Goal: Task Accomplishment & Management: Use online tool/utility

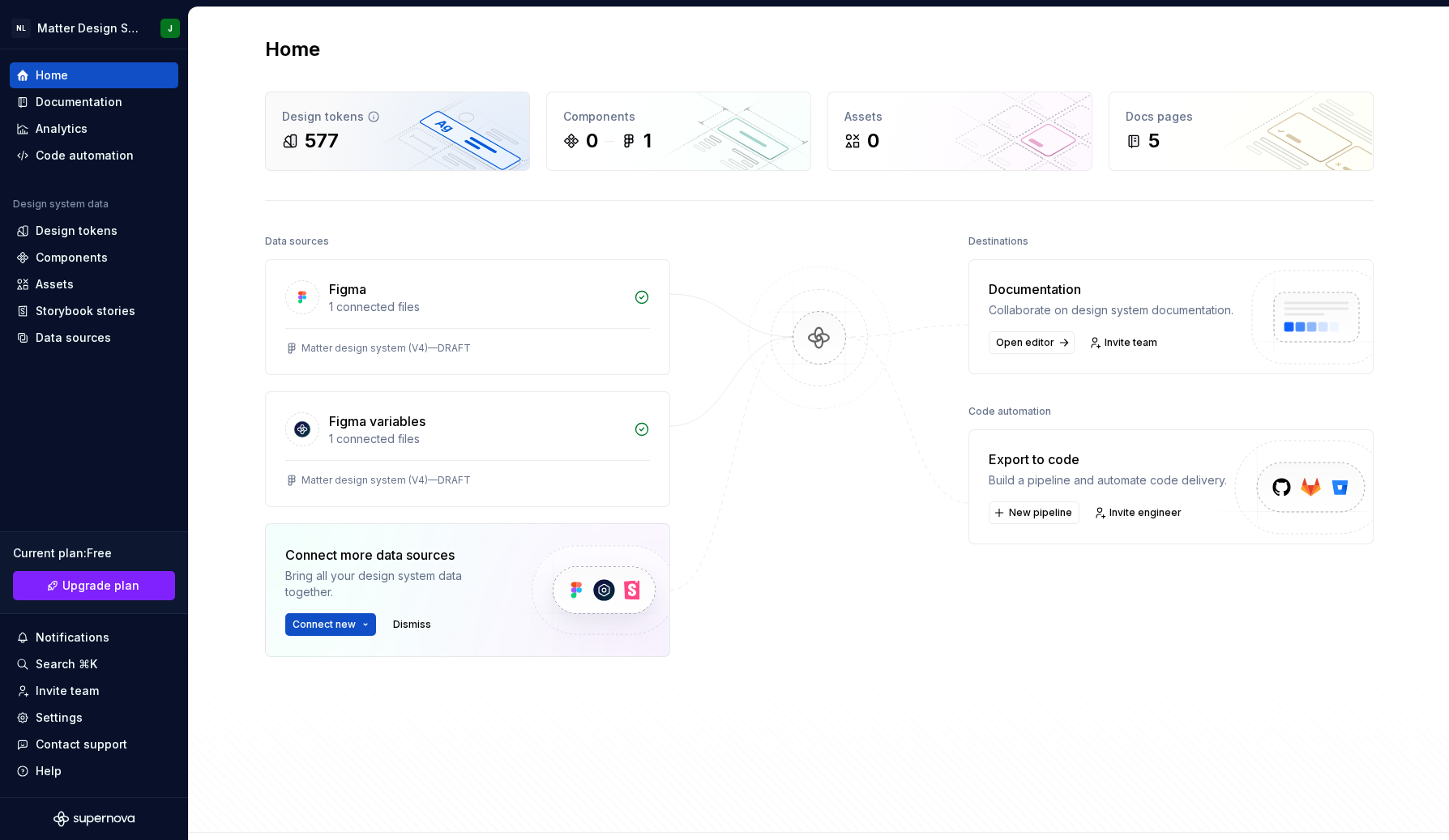
click at [398, 100] on div "Design tokens 577" at bounding box center [397, 131] width 264 height 78
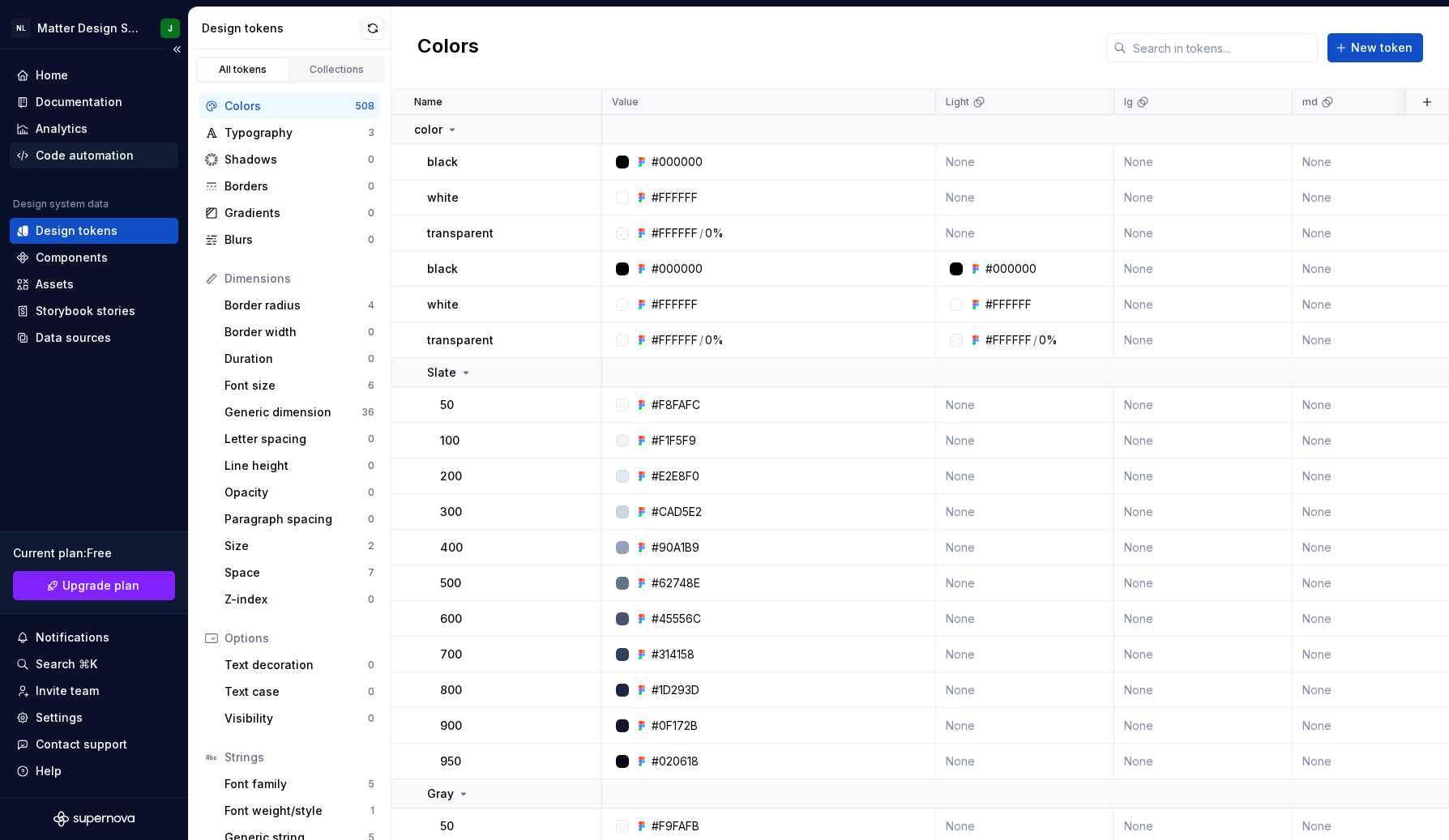
click at [93, 149] on div "Code automation" at bounding box center [84, 155] width 98 height 16
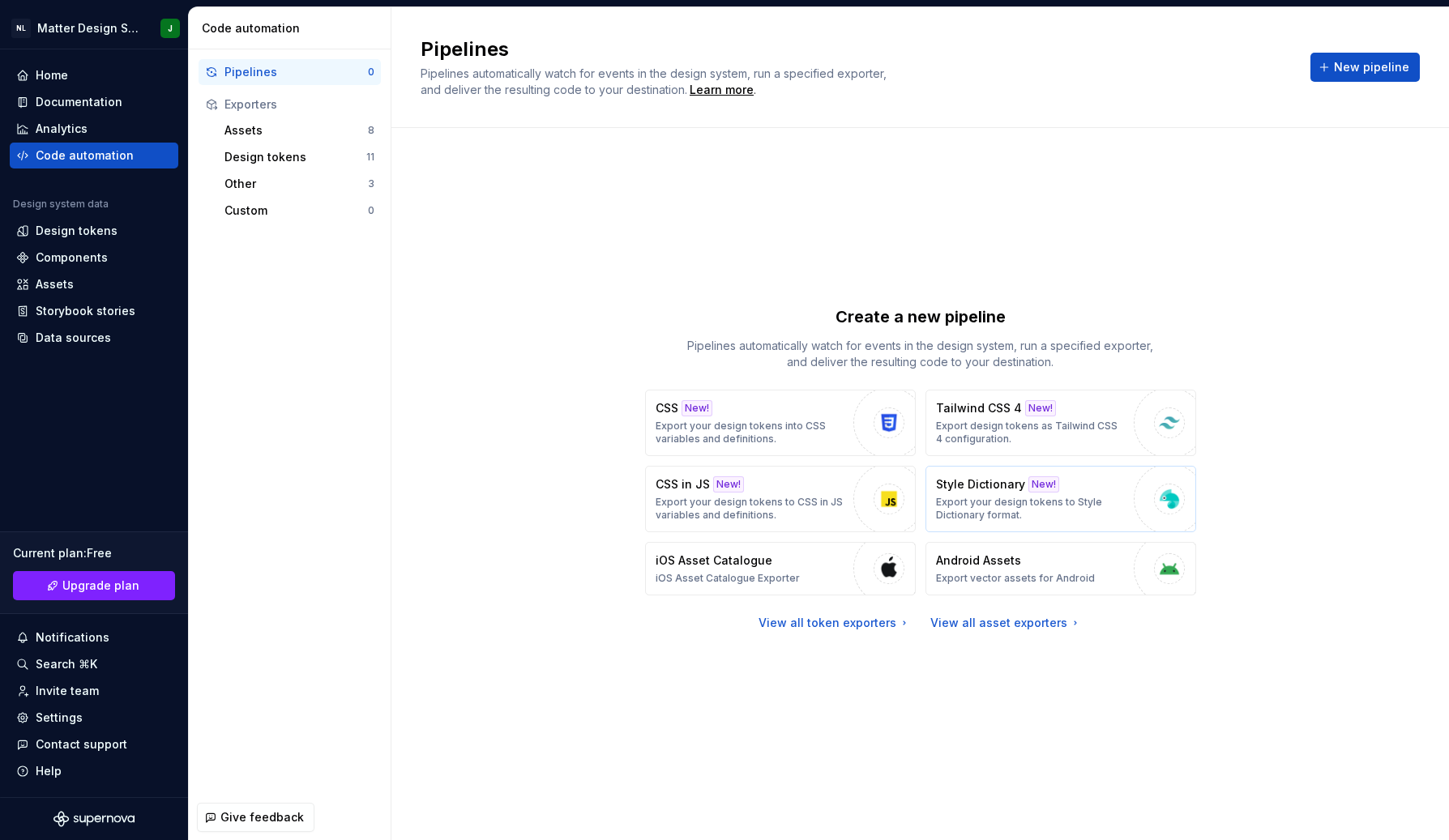
click at [1046, 479] on div "New!" at bounding box center [1044, 484] width 30 height 16
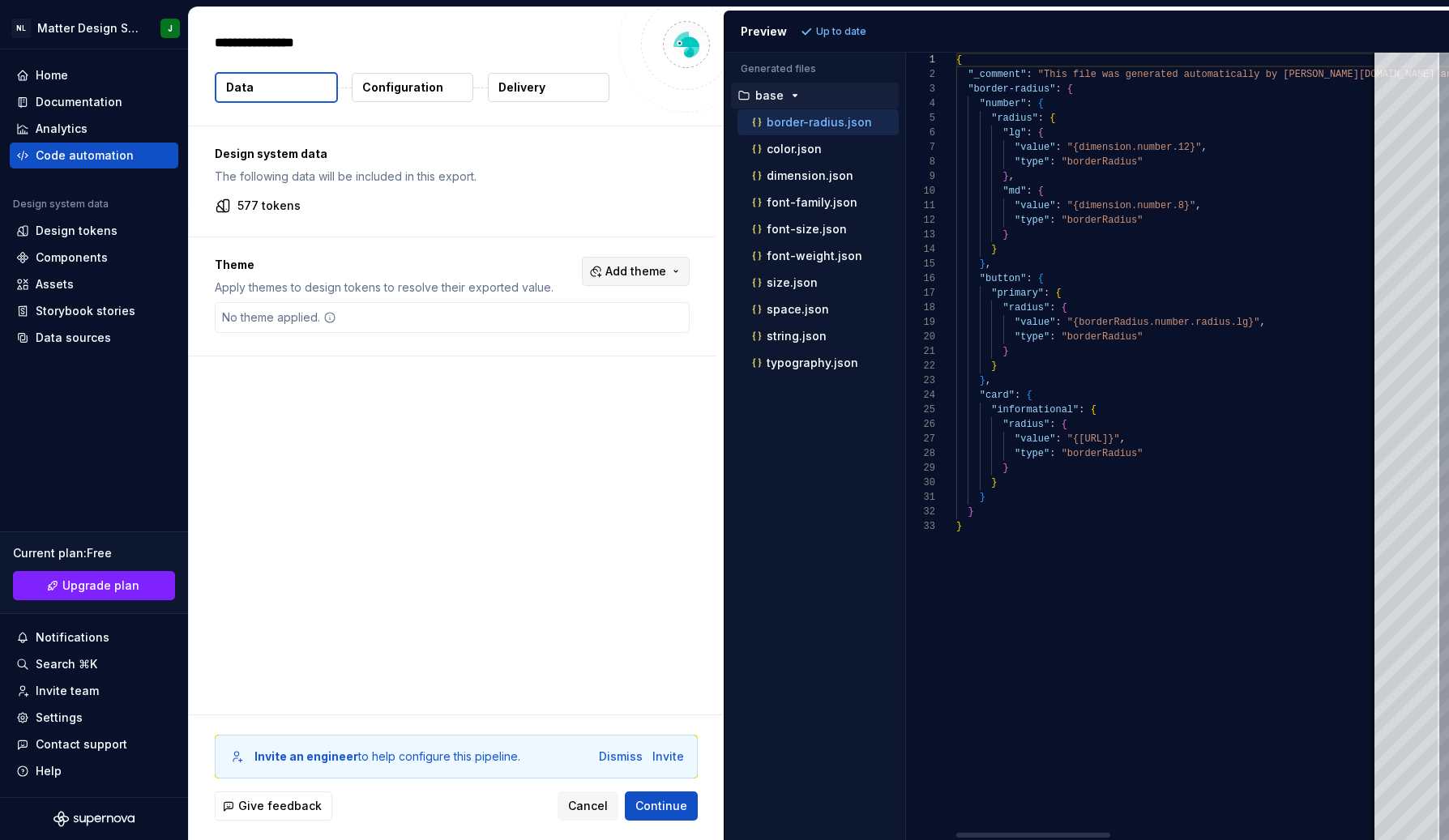
type textarea "*"
click at [781, 361] on p "typography.json" at bounding box center [813, 363] width 91 height 13
type textarea "**********"
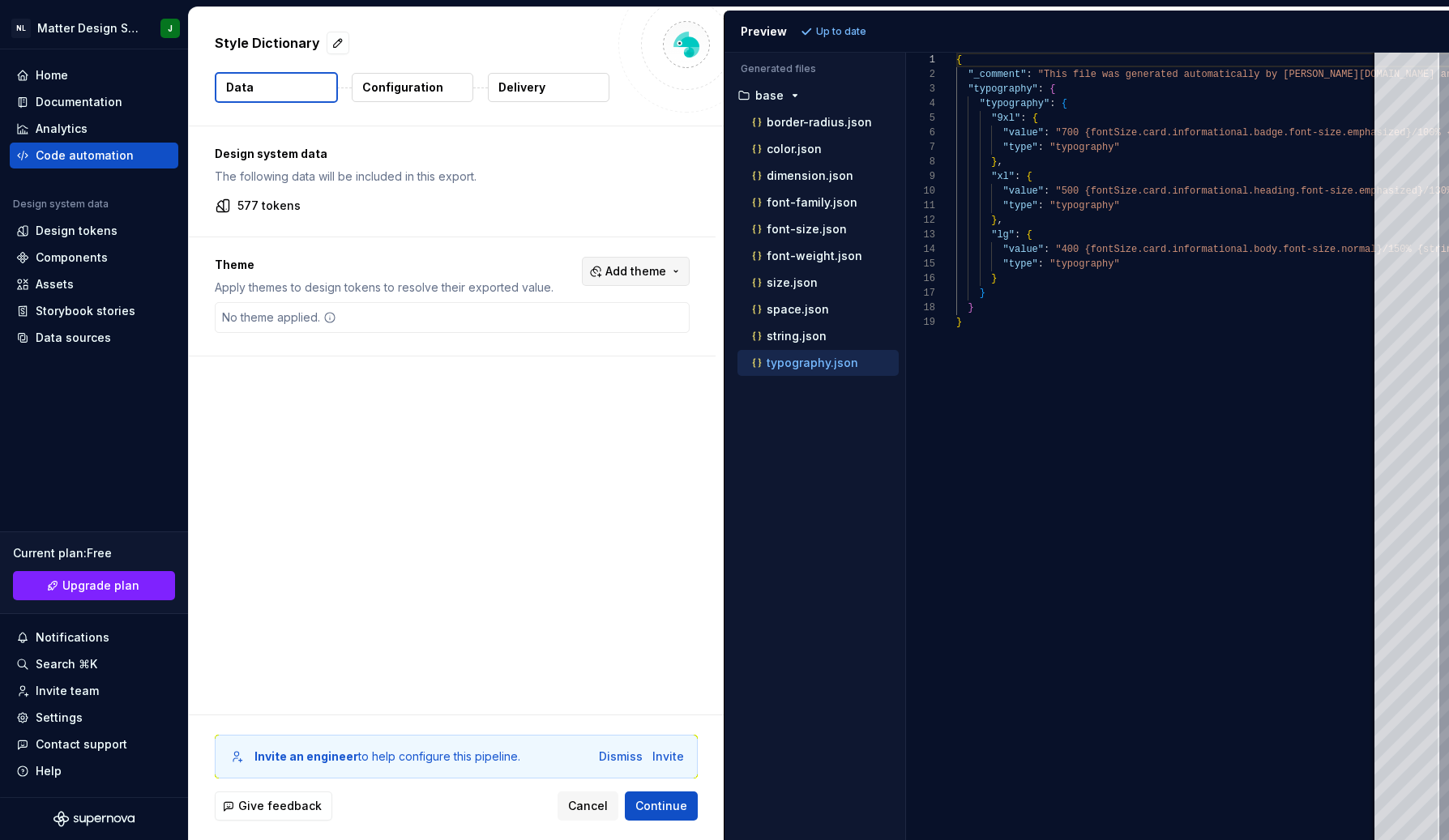
click at [638, 267] on span "Add theme" at bounding box center [636, 271] width 61 height 16
click at [584, 334] on div "Dark" at bounding box center [611, 336] width 154 height 16
click at [842, 34] on html "NL Matter Design System J Home Documentation Analytics Code automation Design s…" at bounding box center [724, 420] width 1449 height 840
click at [842, 34] on span "Refresh preview" at bounding box center [857, 31] width 81 height 13
click at [775, 386] on p "dark" at bounding box center [768, 390] width 25 height 13
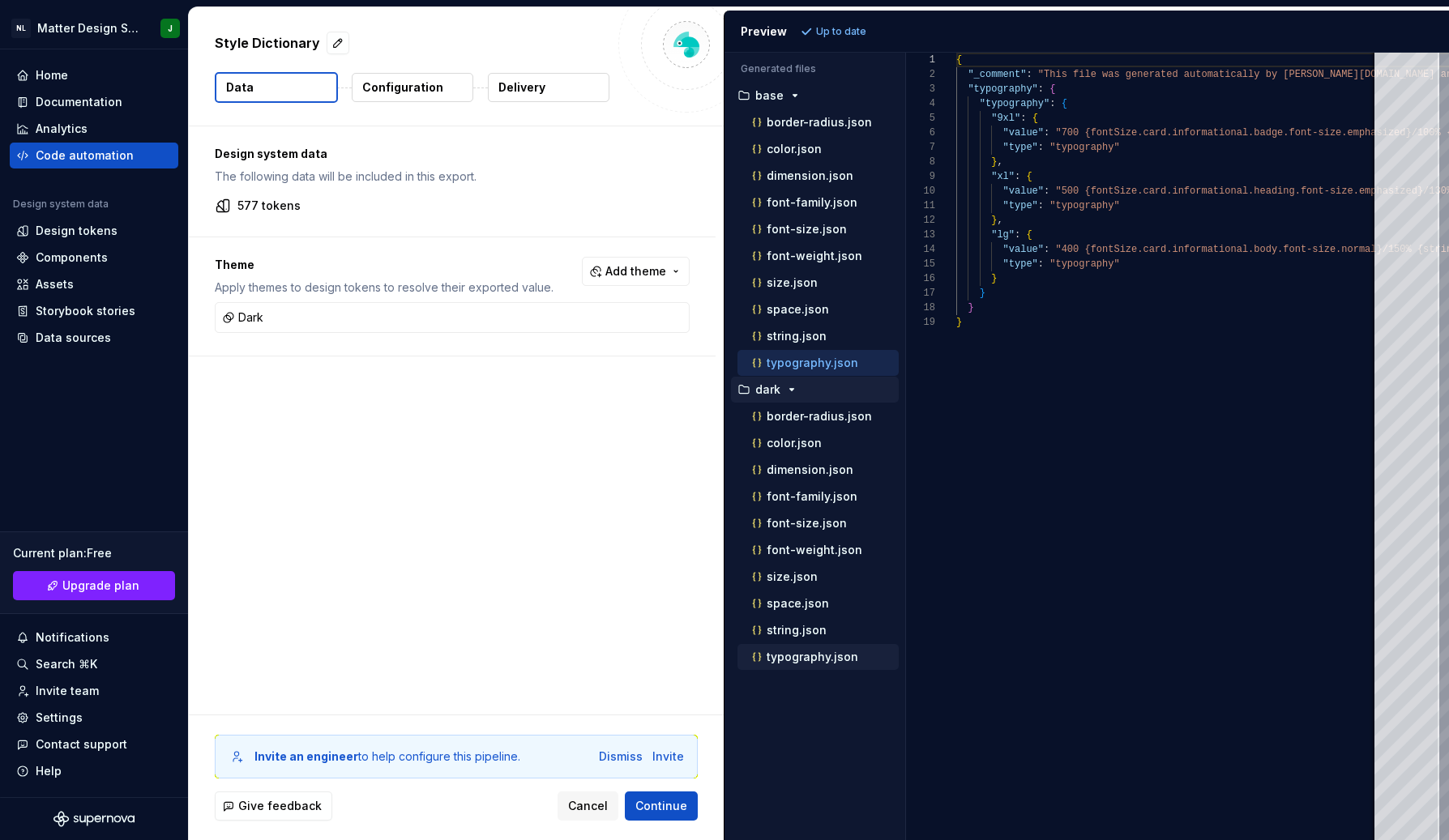
click at [828, 654] on p "typography.json" at bounding box center [813, 657] width 91 height 13
click at [625, 271] on span "Add theme" at bounding box center [636, 271] width 61 height 16
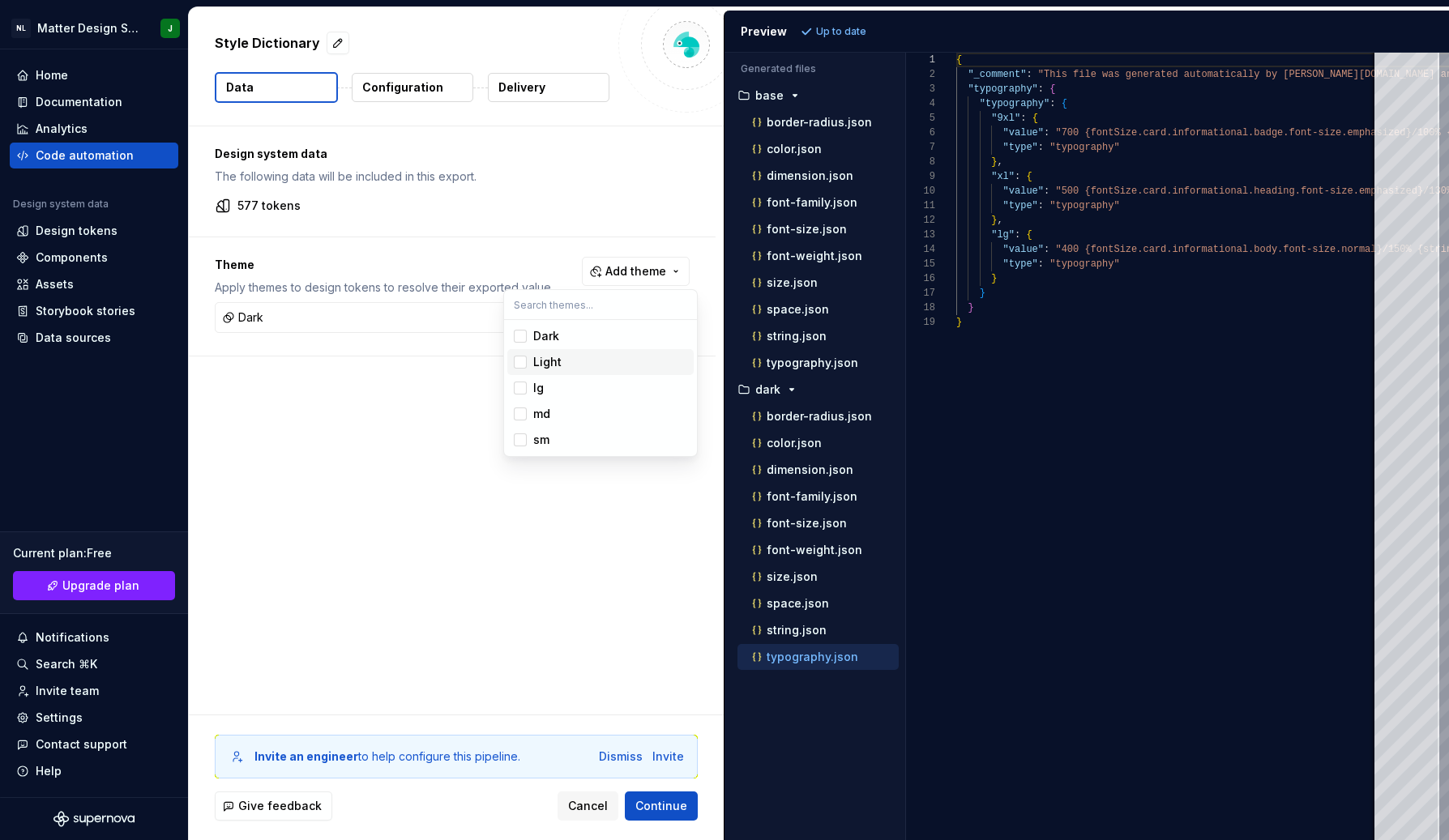
click at [548, 361] on div "Light" at bounding box center [548, 362] width 29 height 16
click at [540, 389] on div "lg" at bounding box center [538, 388] width 10 height 16
click at [532, 413] on span "md" at bounding box center [601, 413] width 187 height 26
click at [527, 440] on span "sm" at bounding box center [601, 439] width 187 height 26
click at [591, 510] on html "NL Matter Design System J Home Documentation Analytics Code automation Design s…" at bounding box center [724, 420] width 1449 height 840
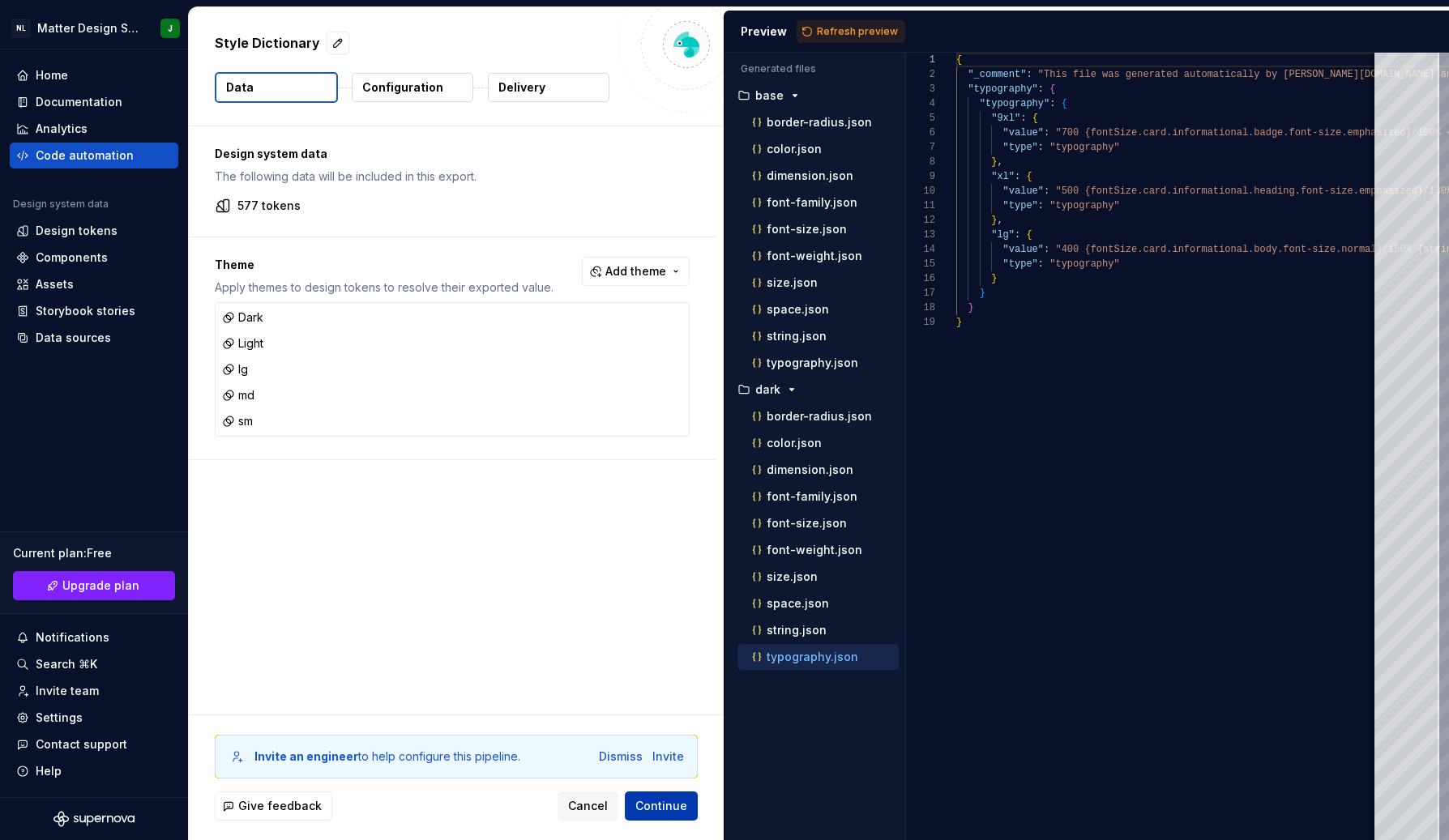
click at [656, 798] on span "Continue" at bounding box center [661, 806] width 51 height 16
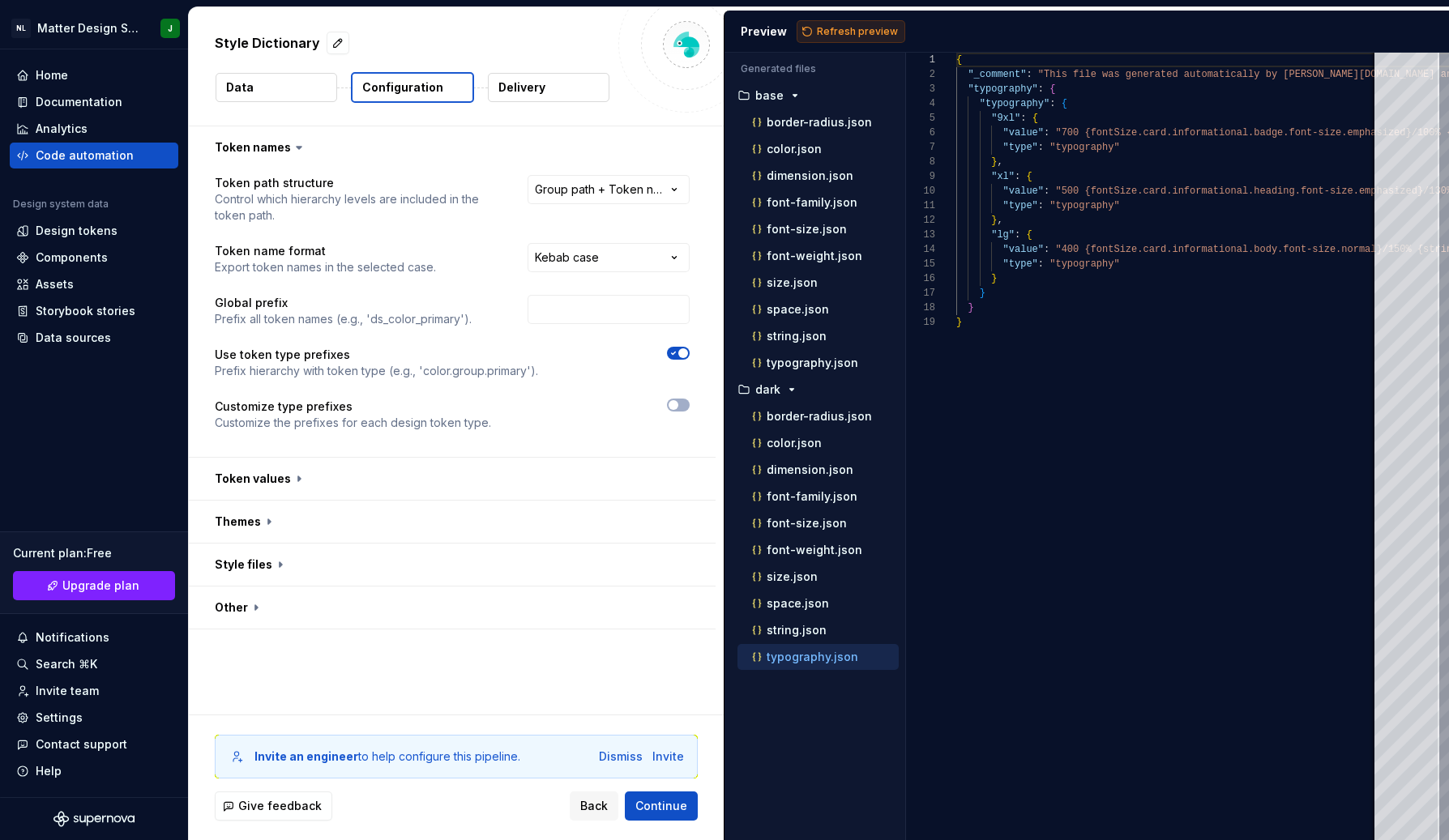
click at [836, 29] on span "Refresh preview" at bounding box center [857, 31] width 81 height 13
click at [776, 685] on icon "button" at bounding box center [777, 684] width 2 height 4
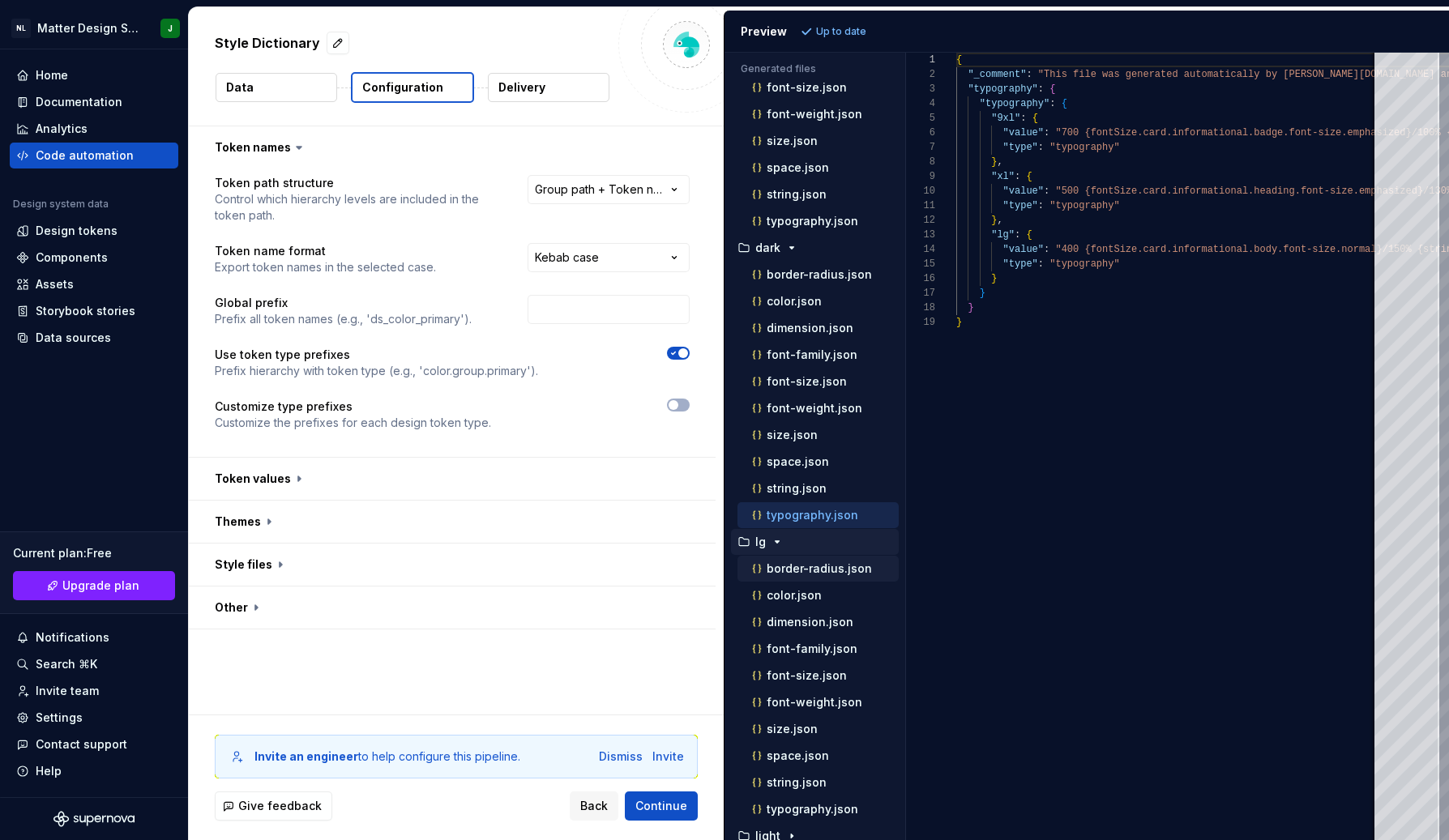
scroll to position [145, 0]
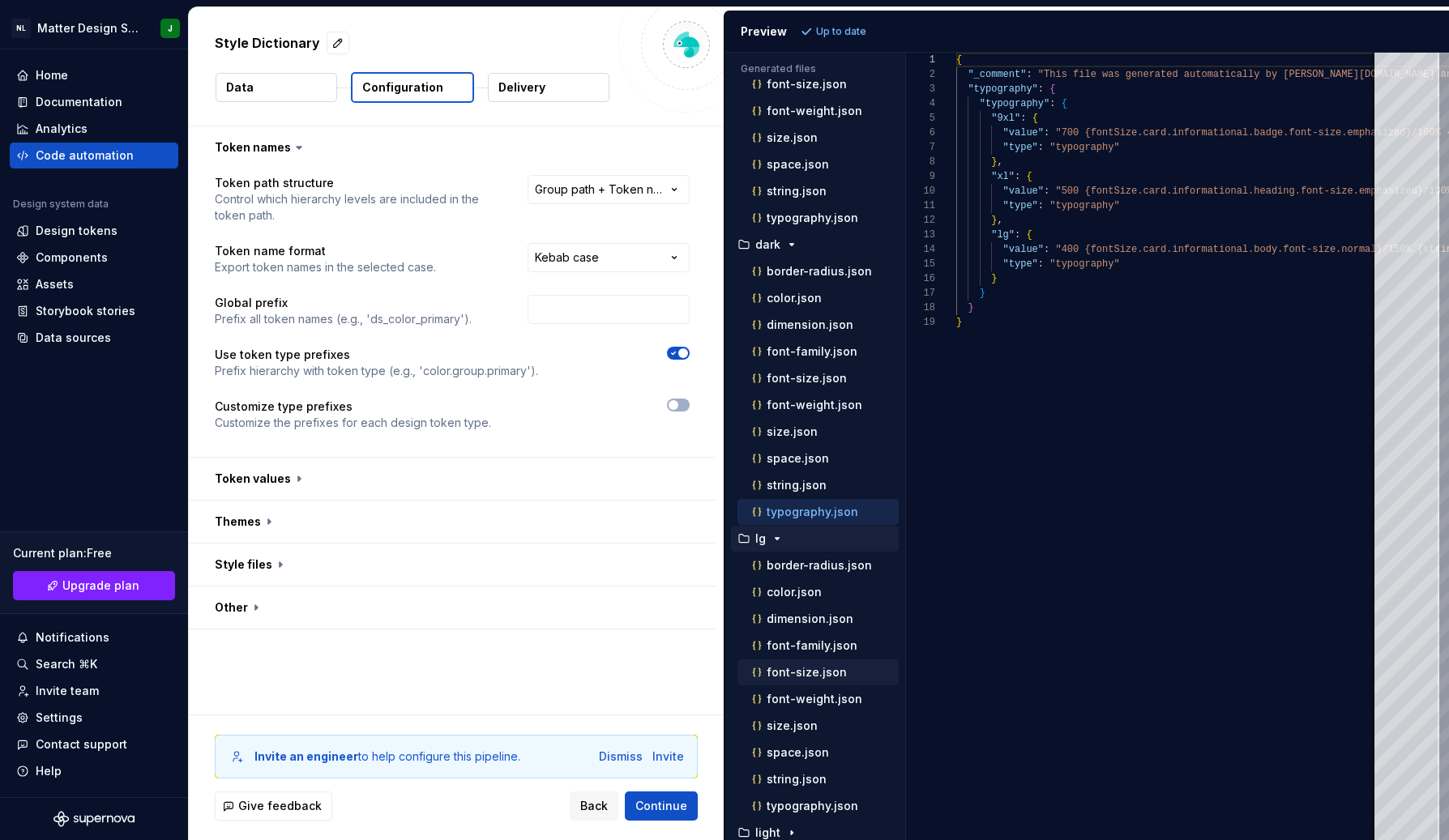
click at [828, 679] on div "font-size.json" at bounding box center [823, 672] width 150 height 16
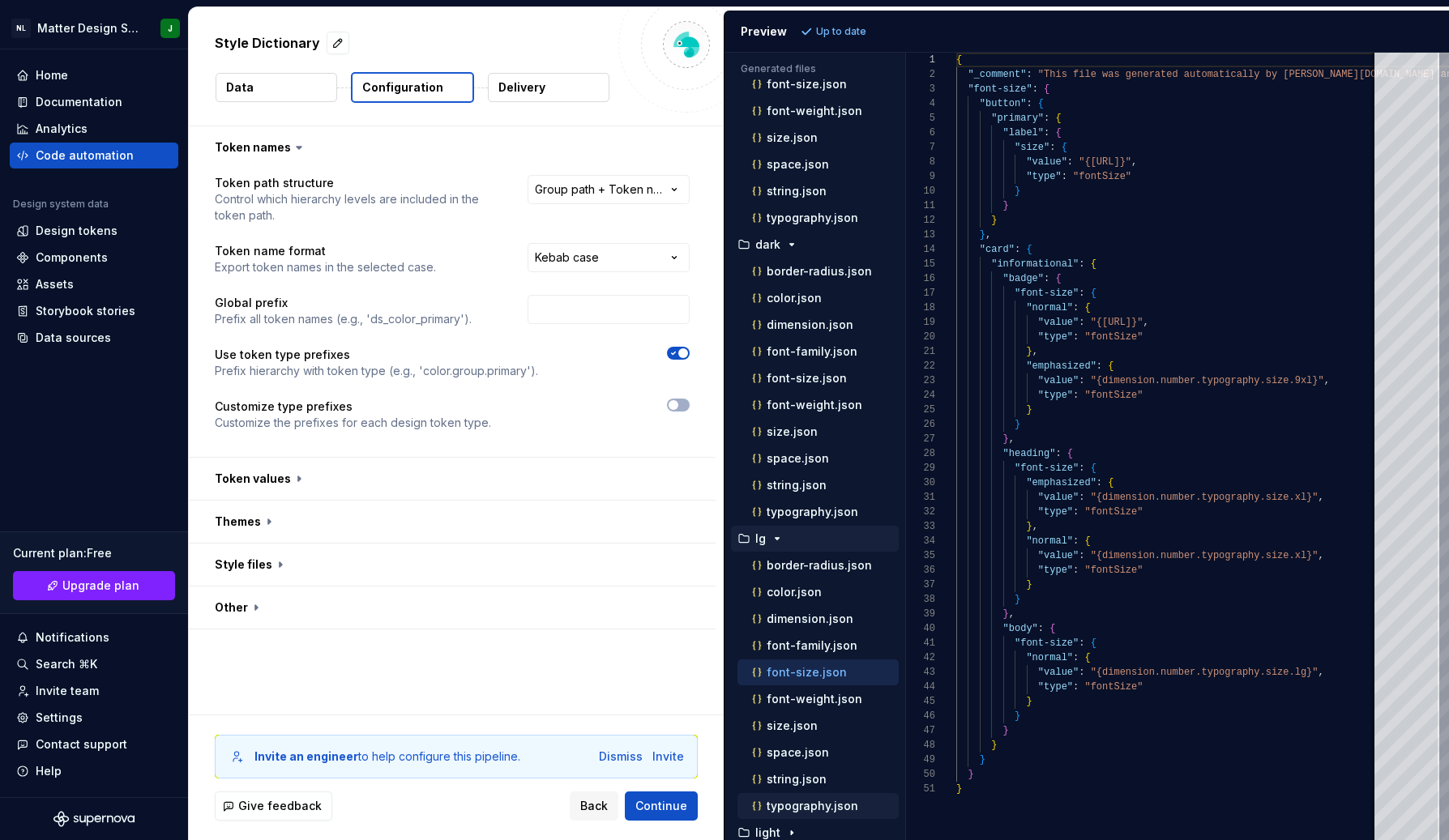
click at [819, 802] on p "typography.json" at bounding box center [813, 807] width 91 height 13
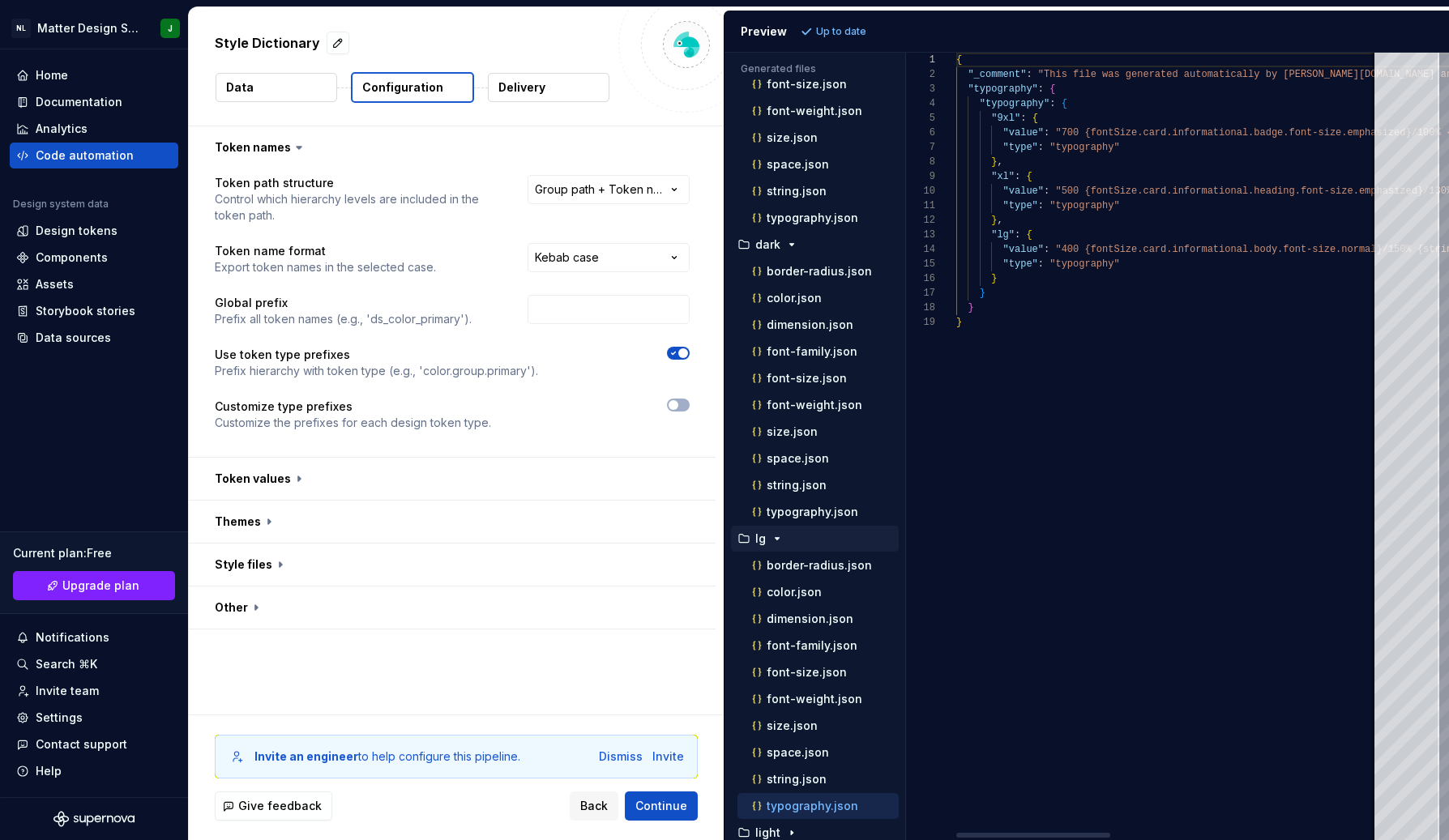
type textarea "**********"
drag, startPoint x: 996, startPoint y: 115, endPoint x: 1145, endPoint y: 150, distance: 153.1
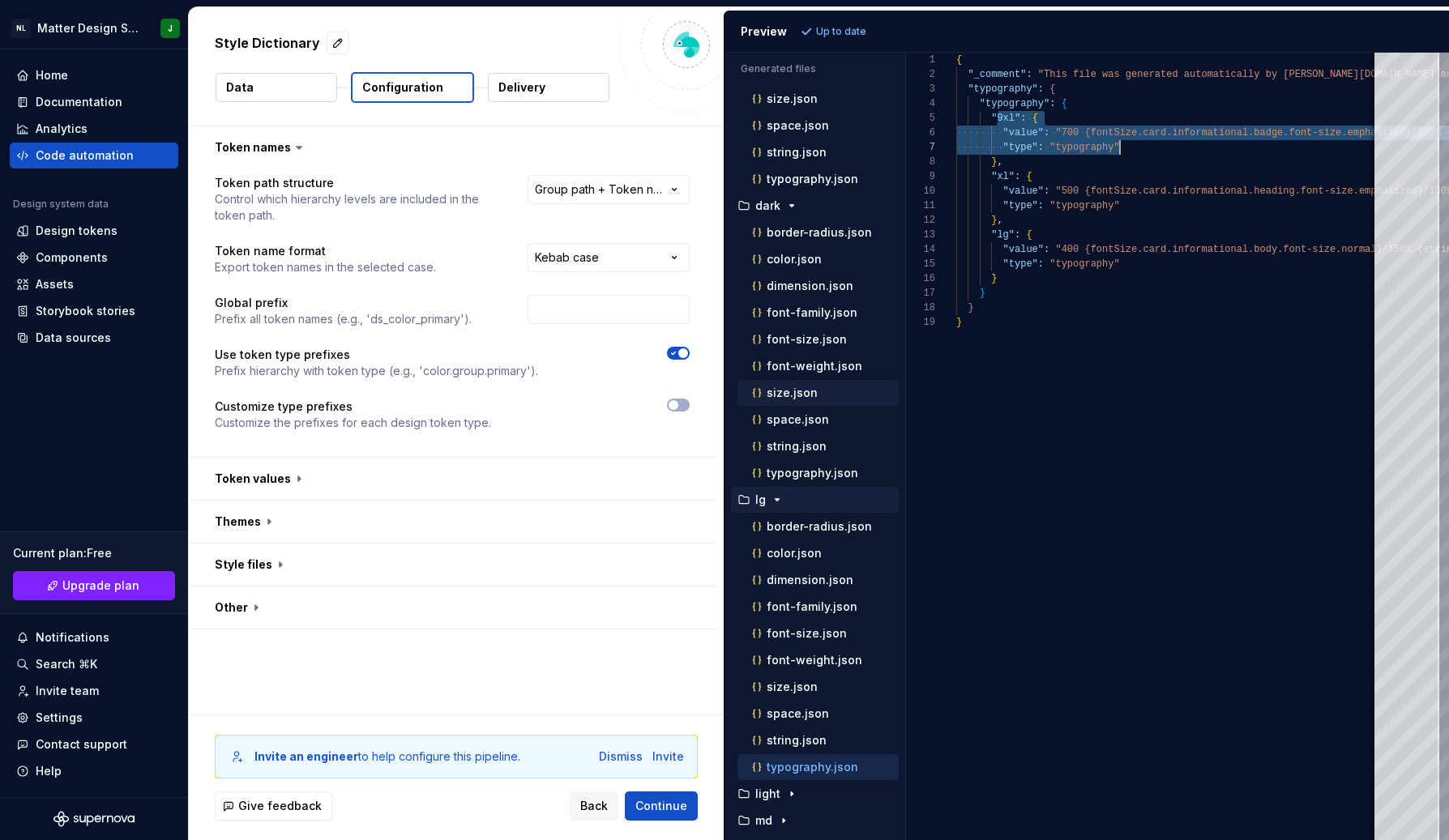
scroll to position [208, 0]
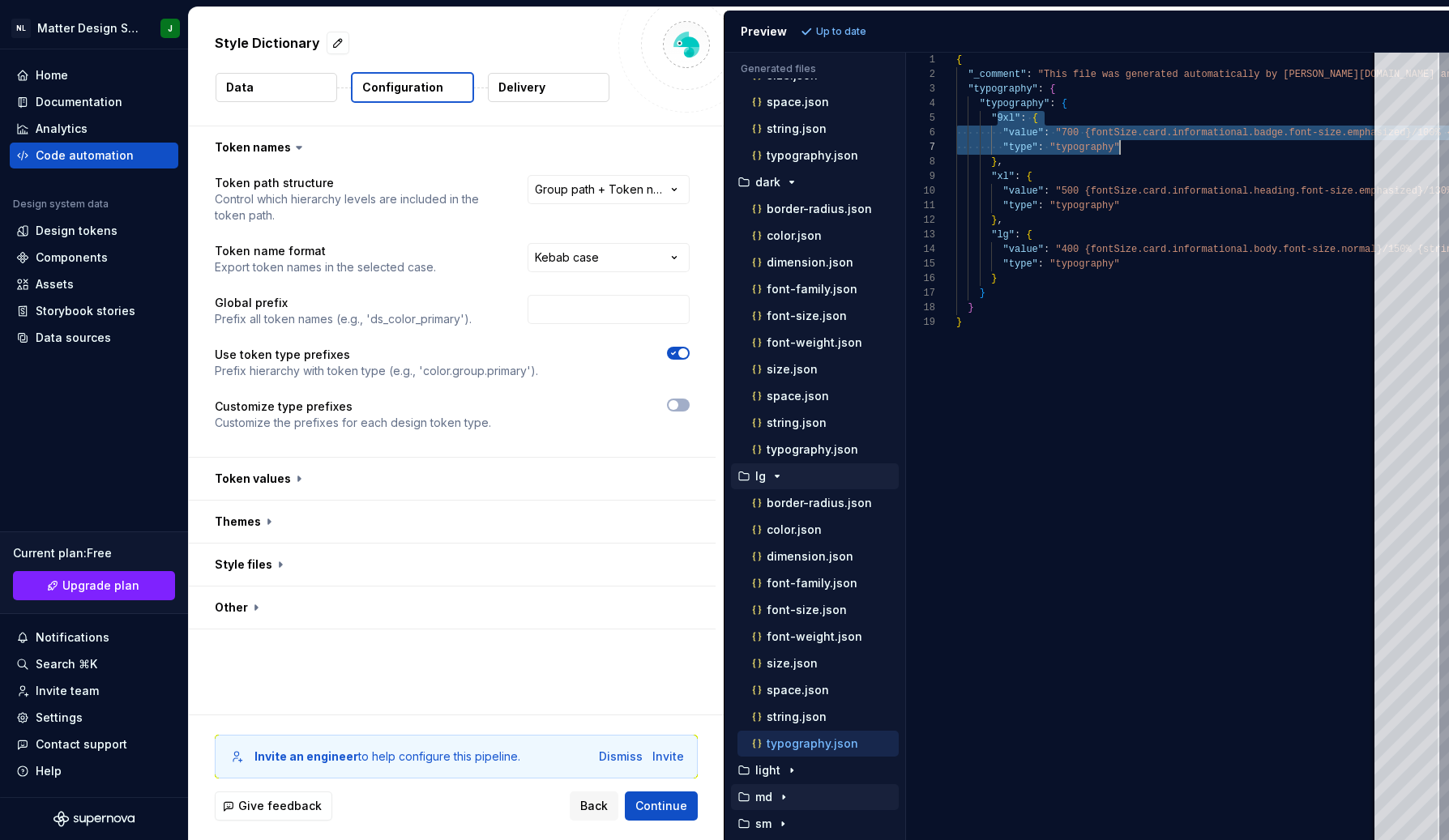
click at [764, 790] on p "md" at bounding box center [764, 797] width 17 height 13
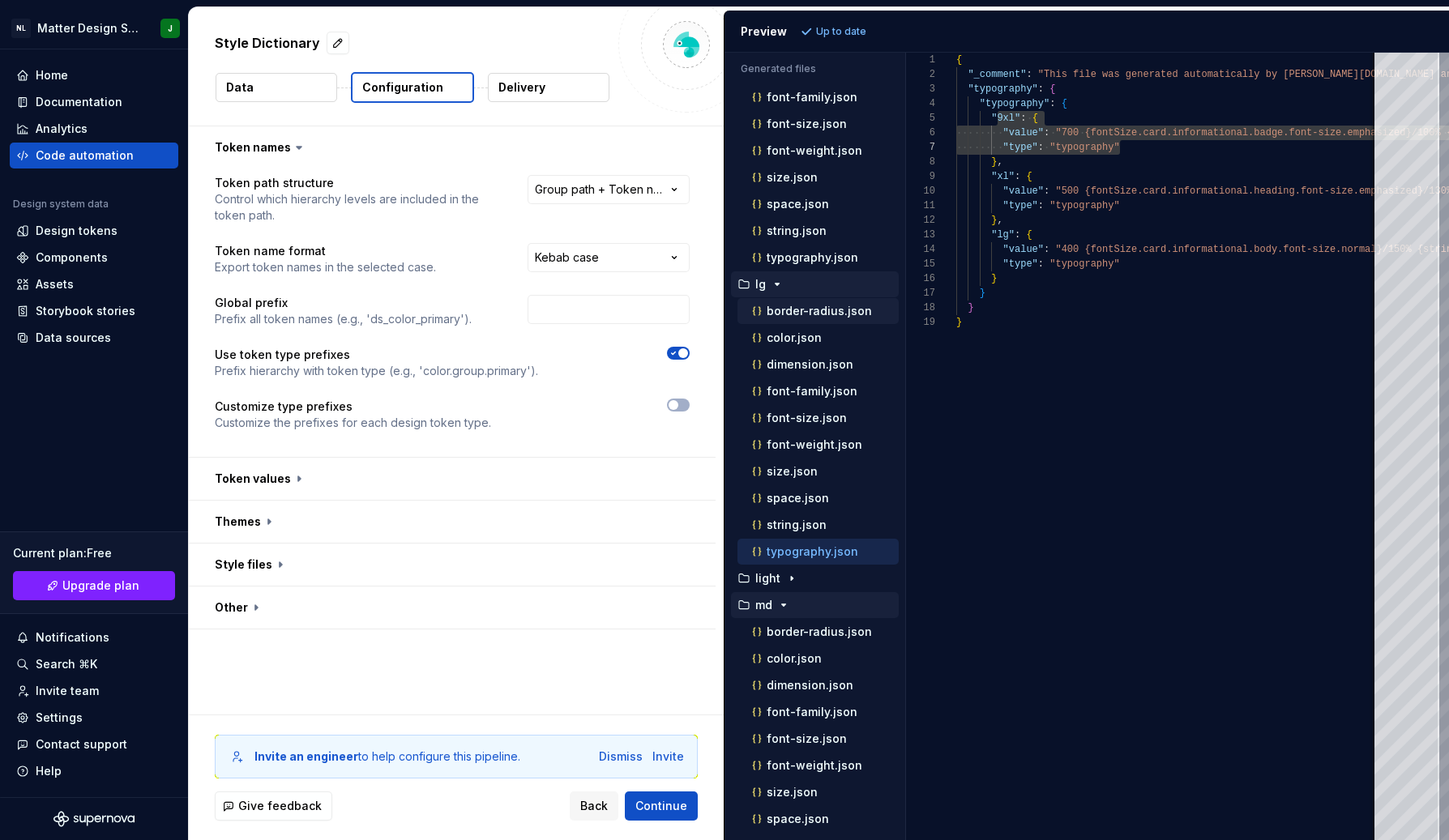
scroll to position [475, 0]
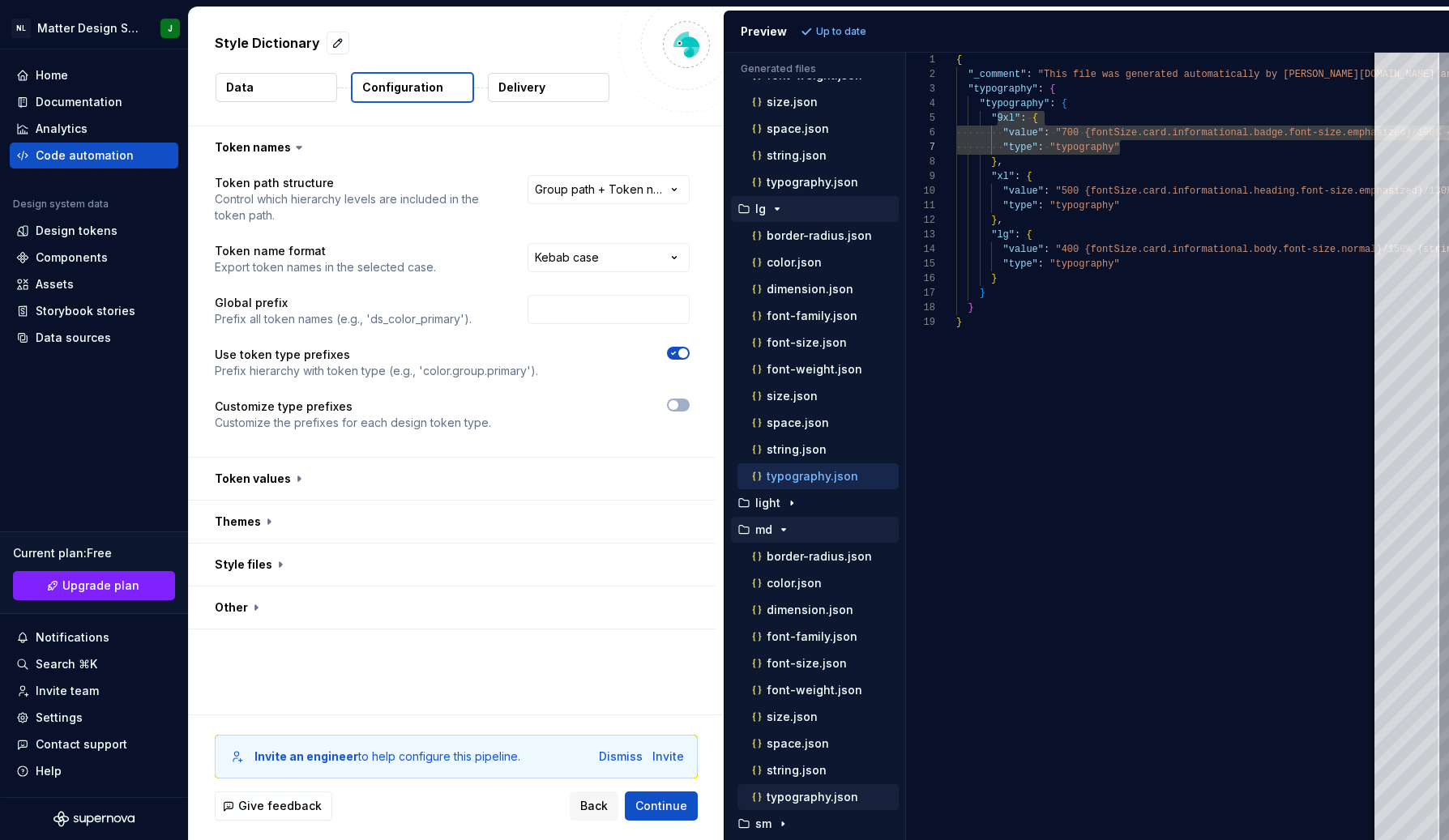
click at [825, 795] on p "typography.json" at bounding box center [813, 797] width 91 height 13
click at [427, 550] on button "button" at bounding box center [452, 565] width 527 height 42
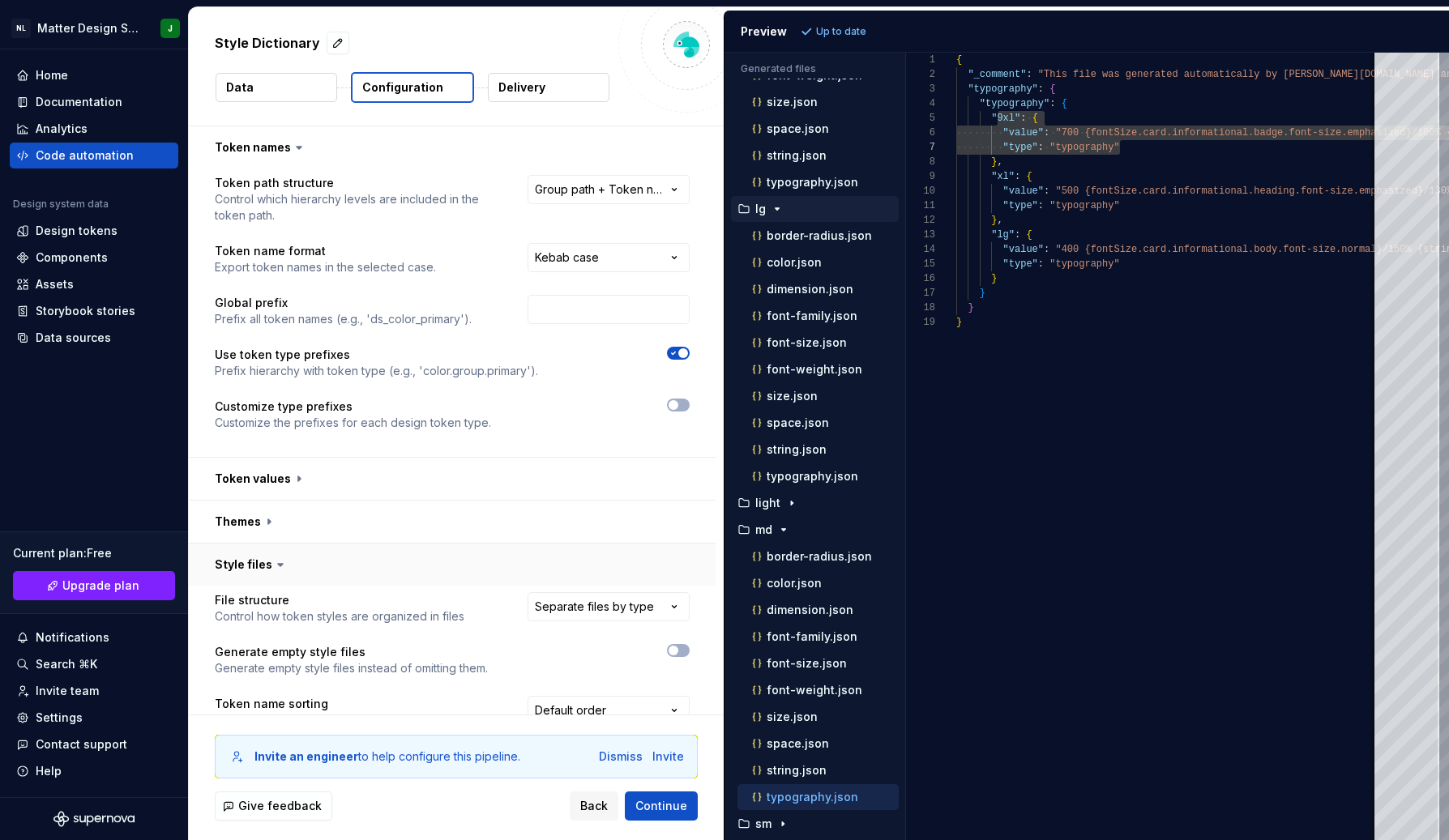
click at [427, 550] on button "button" at bounding box center [452, 565] width 527 height 42
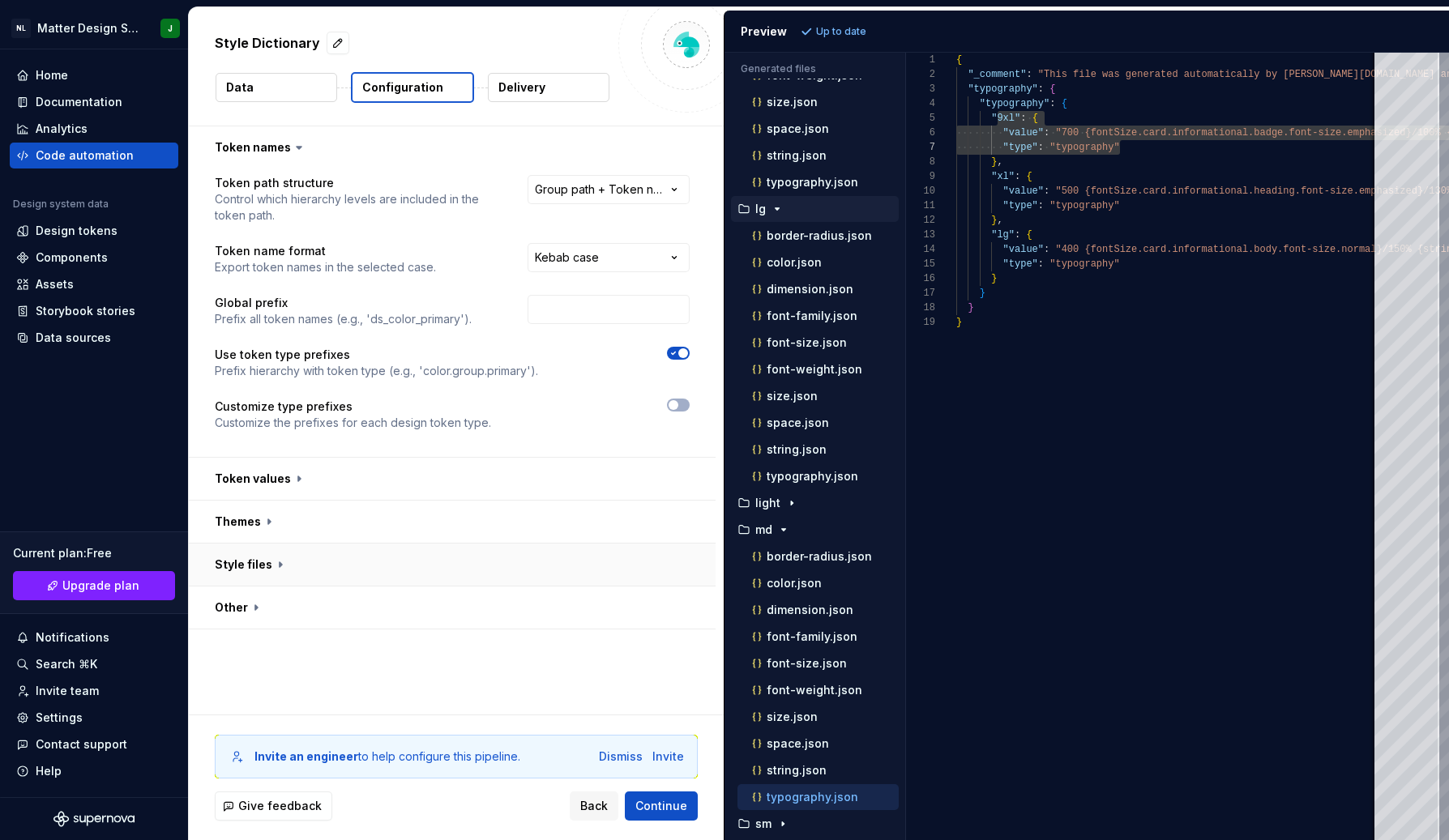
click at [368, 559] on button "button" at bounding box center [452, 565] width 527 height 42
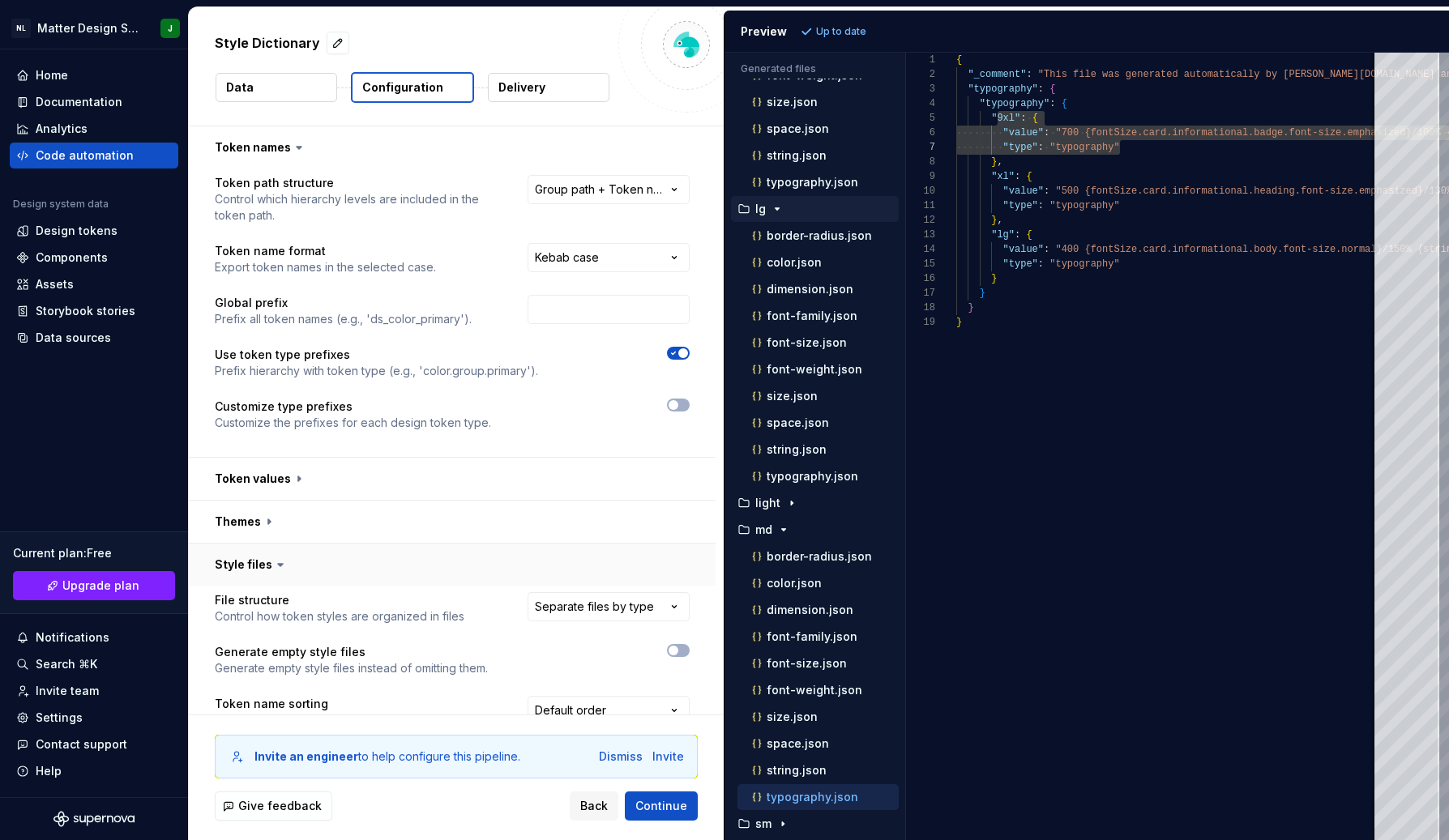
click at [368, 559] on button "button" at bounding box center [452, 565] width 527 height 42
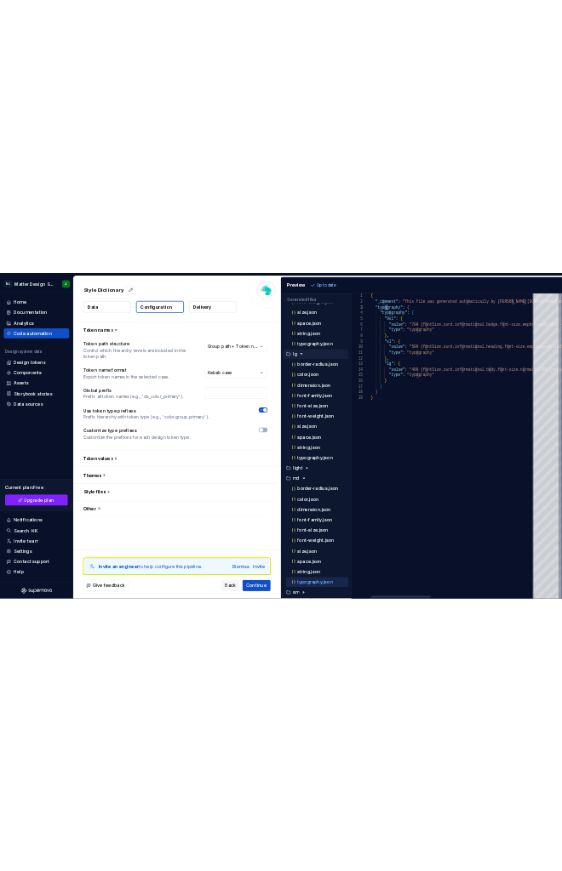
scroll to position [31, 80]
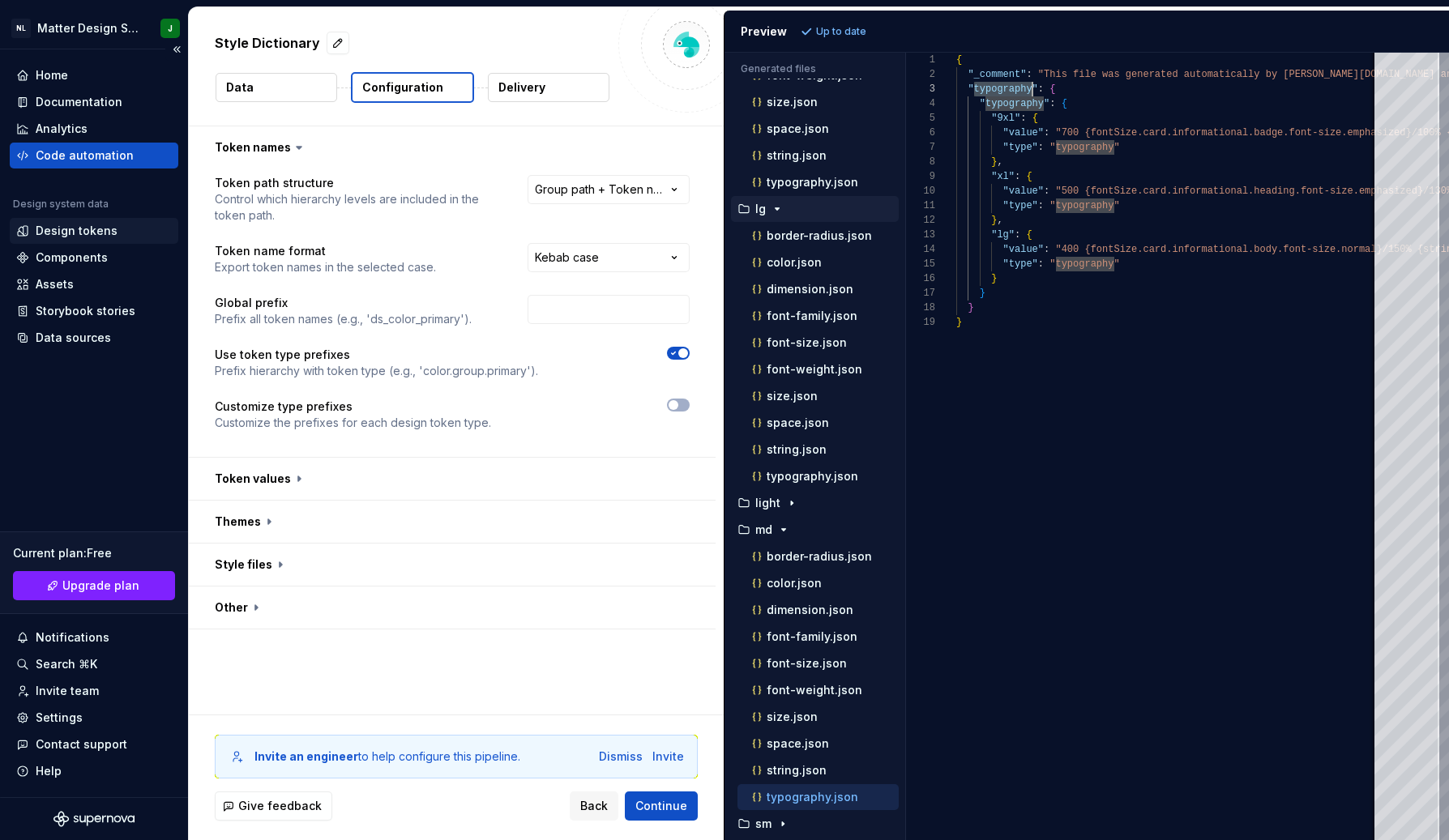
click at [76, 233] on div "Design tokens" at bounding box center [76, 230] width 82 height 16
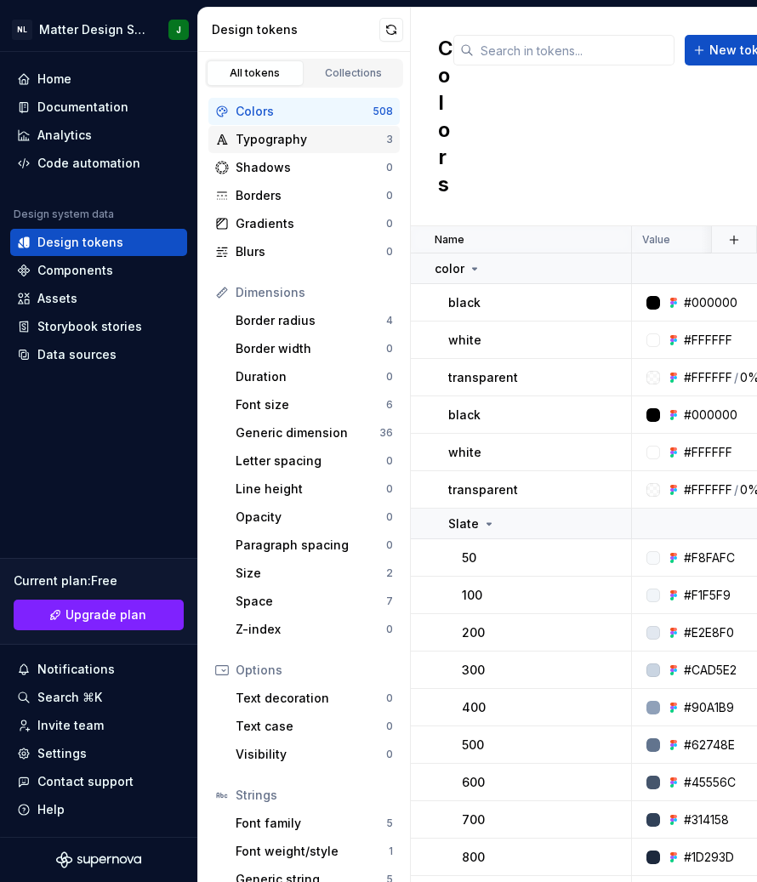
click at [290, 141] on div "Typography" at bounding box center [311, 139] width 151 height 17
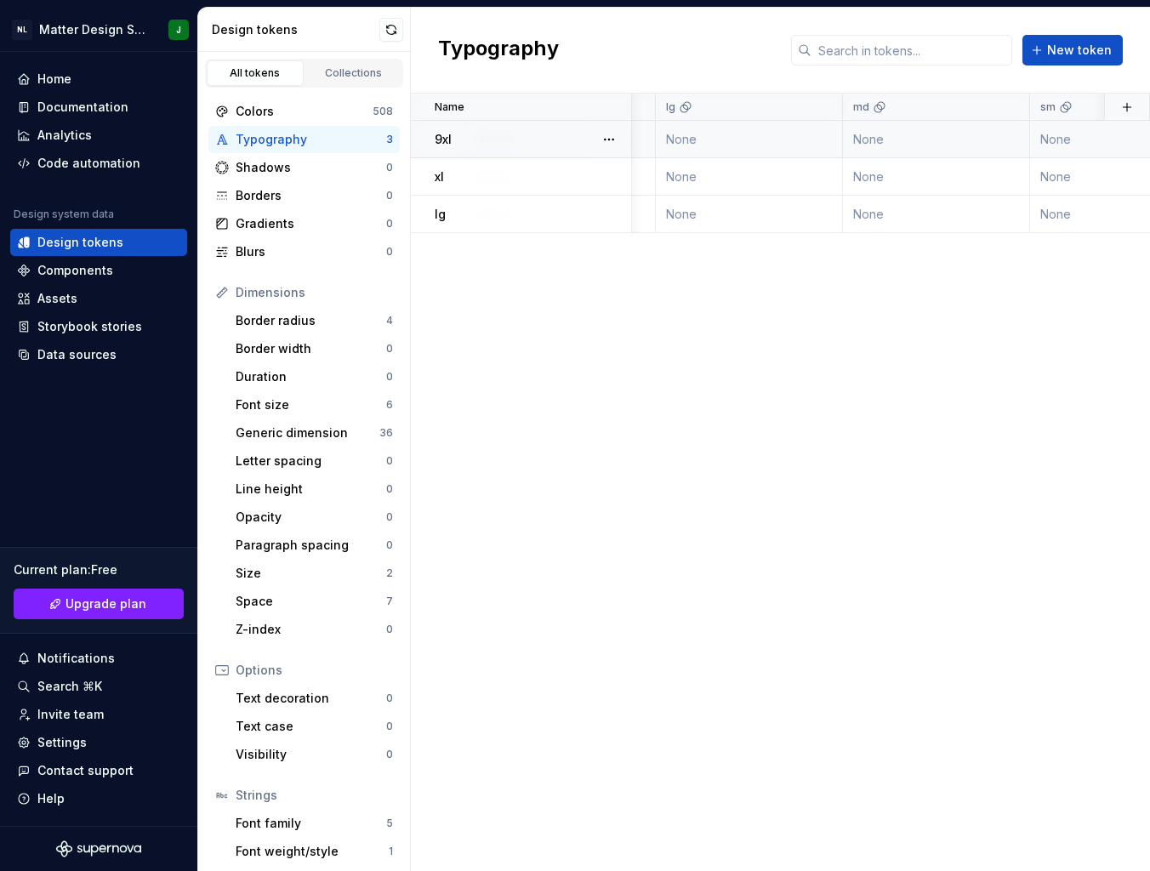
scroll to position [0, 462]
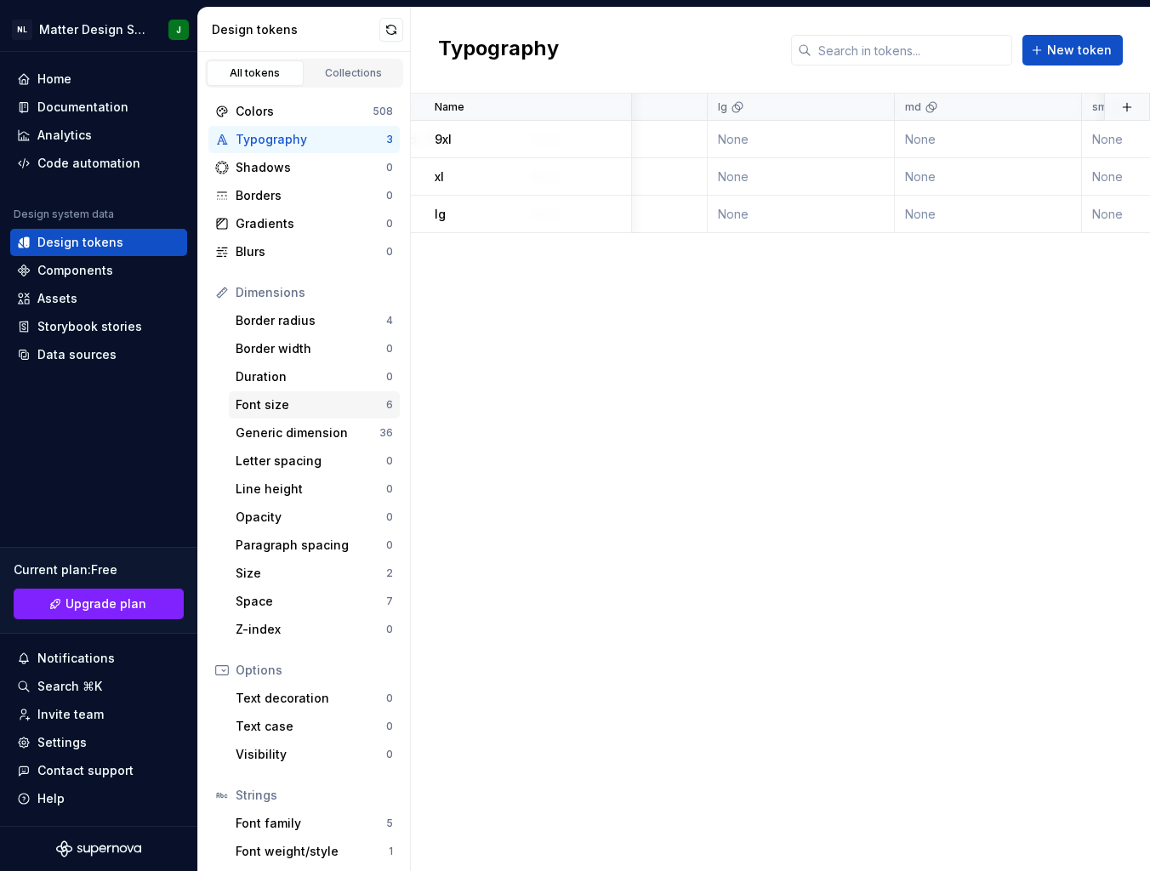
click at [305, 396] on div "Font size" at bounding box center [311, 404] width 151 height 17
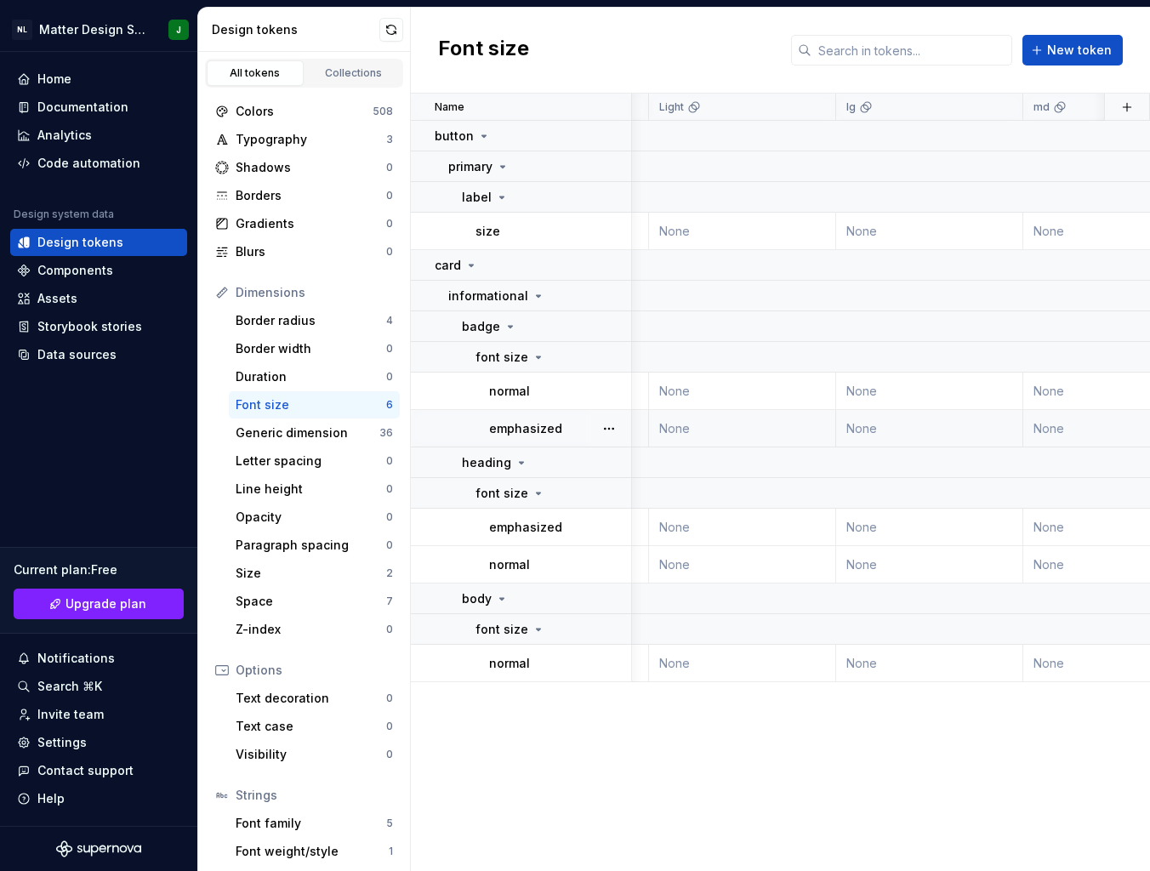
scroll to position [0, 335]
click at [300, 142] on div "Typography" at bounding box center [311, 139] width 151 height 17
